Goal: Transaction & Acquisition: Book appointment/travel/reservation

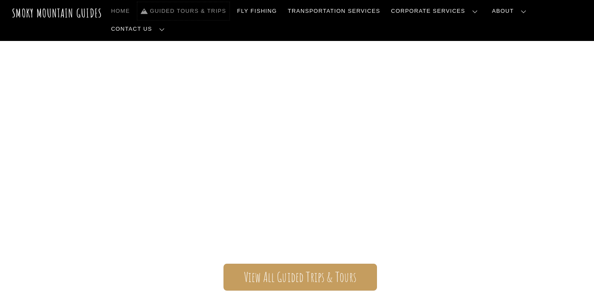
click at [228, 10] on link "Guided Tours & Trips" at bounding box center [183, 11] width 92 height 18
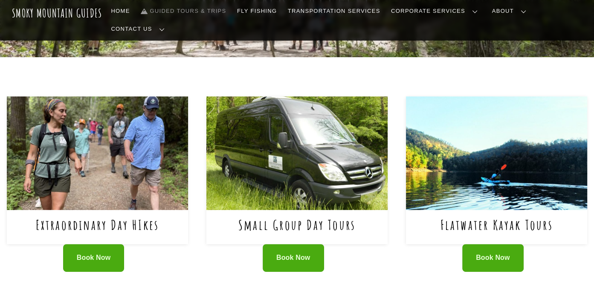
scroll to position [327, 0]
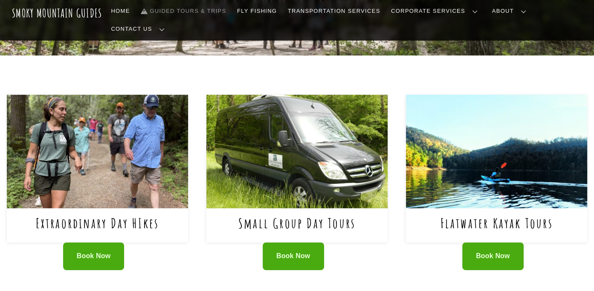
drag, startPoint x: 306, startPoint y: 188, endPoint x: 205, endPoint y: 205, distance: 102.4
click at [205, 205] on div "Extraordinary Day HIkes Book Now Small Group Day Tours Book Now" at bounding box center [297, 193] width 580 height 197
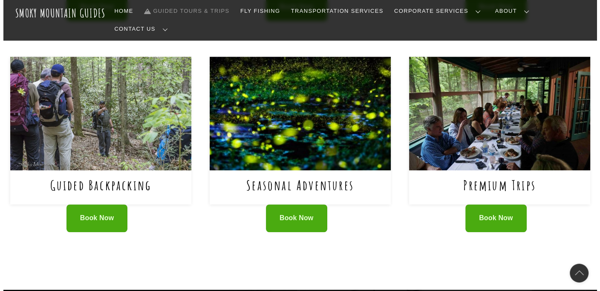
scroll to position [576, 0]
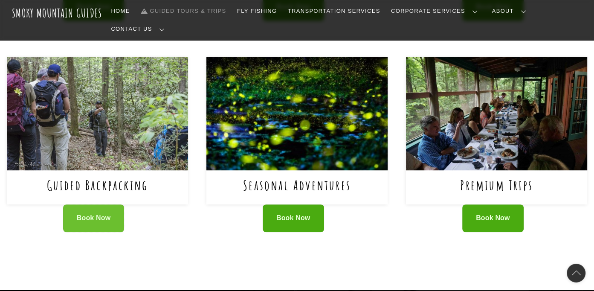
click at [98, 204] on link "Book Now" at bounding box center [93, 218] width 61 height 28
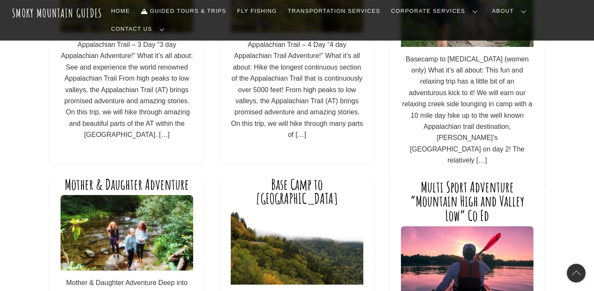
scroll to position [167, 0]
click at [135, 78] on p "Appalachian Trail – 3 Day “3 day Appalachian Adventure!” What it’s all about: S…" at bounding box center [127, 89] width 133 height 101
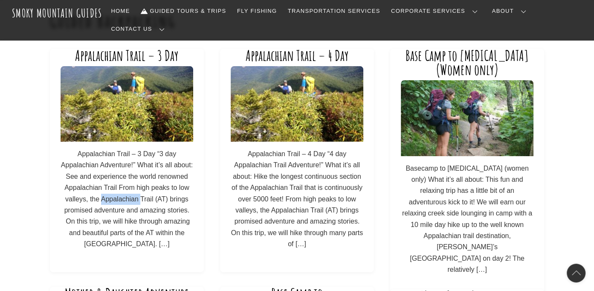
scroll to position [32, 0]
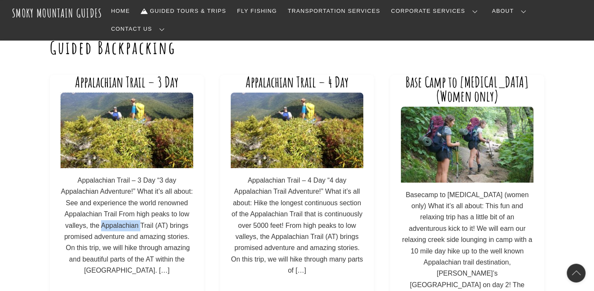
click at [134, 106] on img at bounding box center [127, 129] width 133 height 75
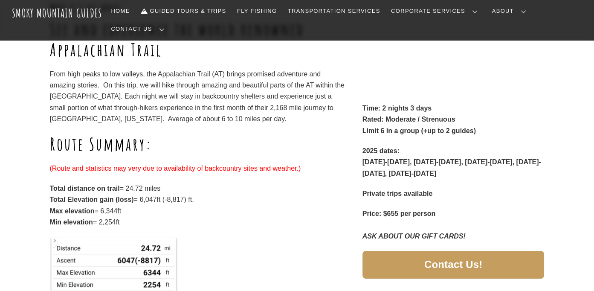
scroll to position [193, 0]
